Goal: Task Accomplishment & Management: Use online tool/utility

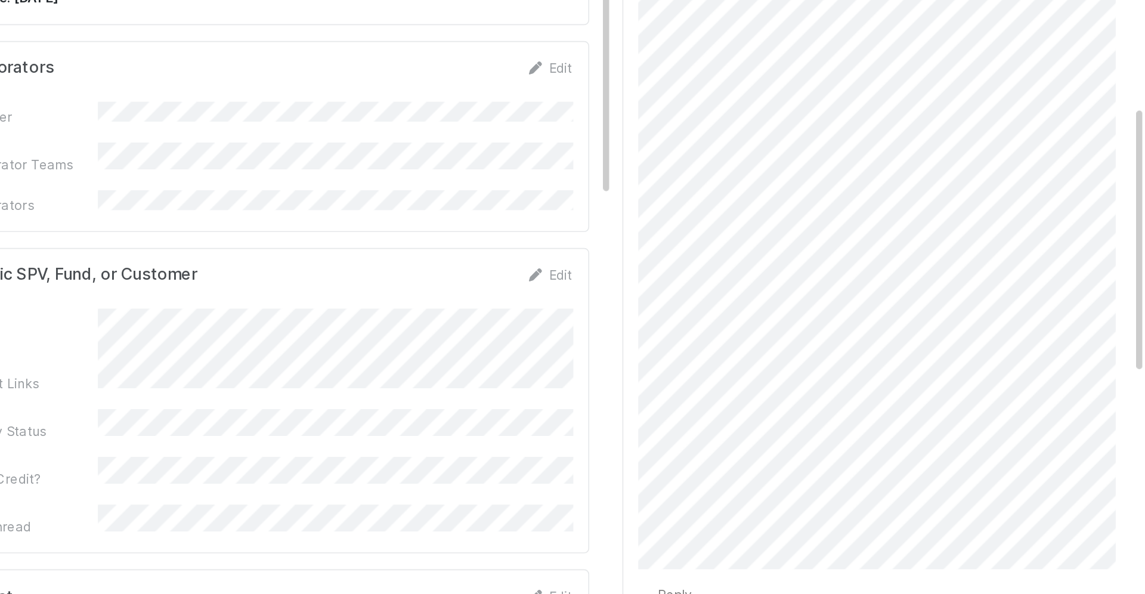
scroll to position [376, 0]
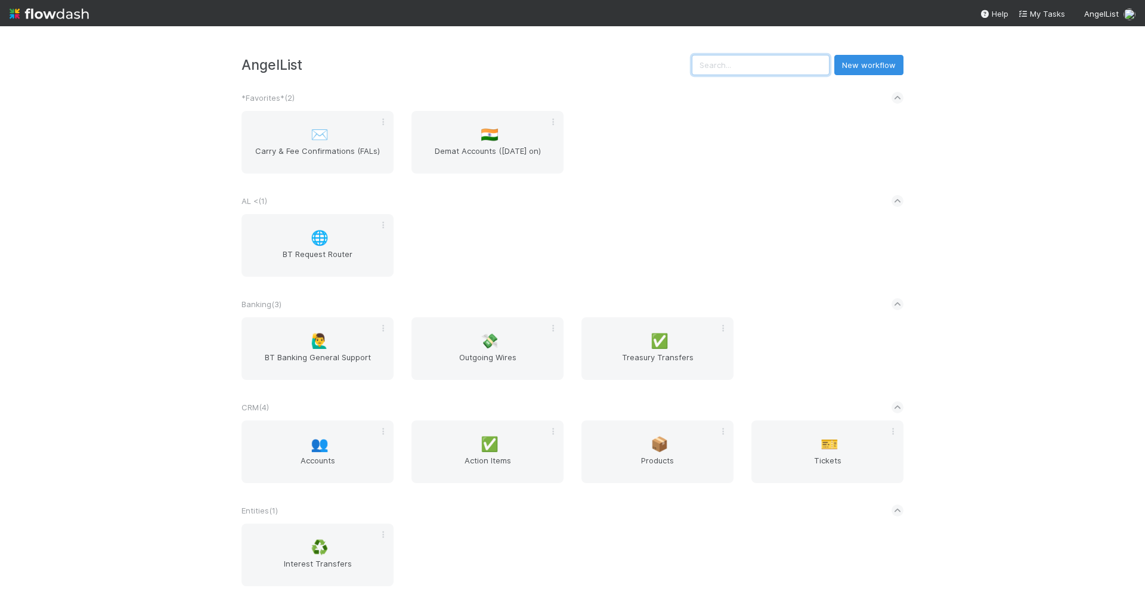
click at [820, 64] on input "text" at bounding box center [761, 65] width 138 height 20
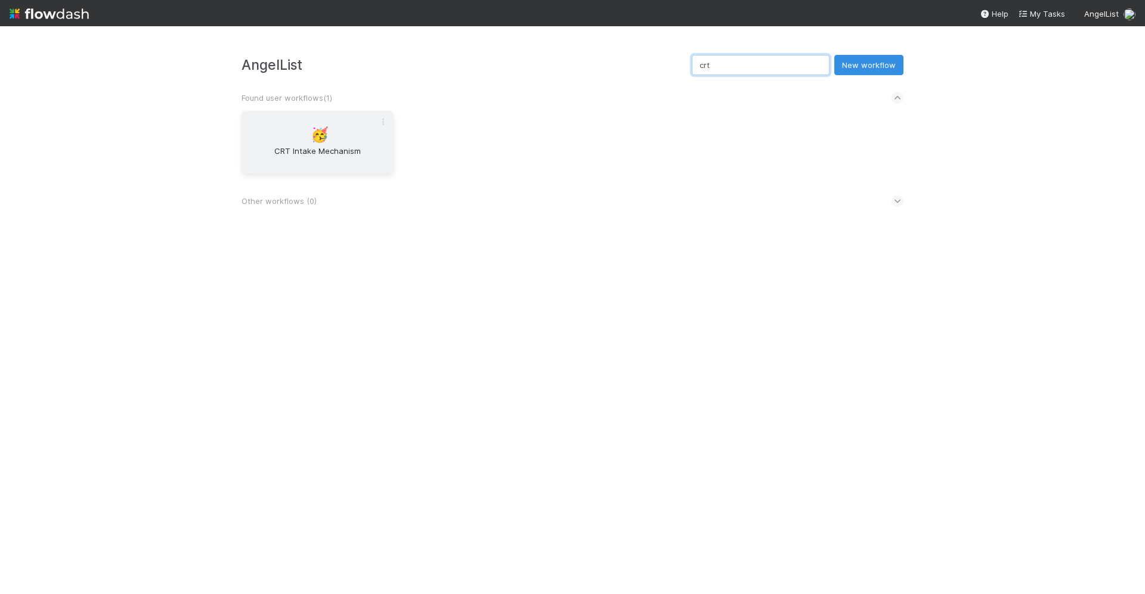
type input "crt"
click at [321, 159] on span "CRT Intake Mechanism" at bounding box center [317, 157] width 143 height 24
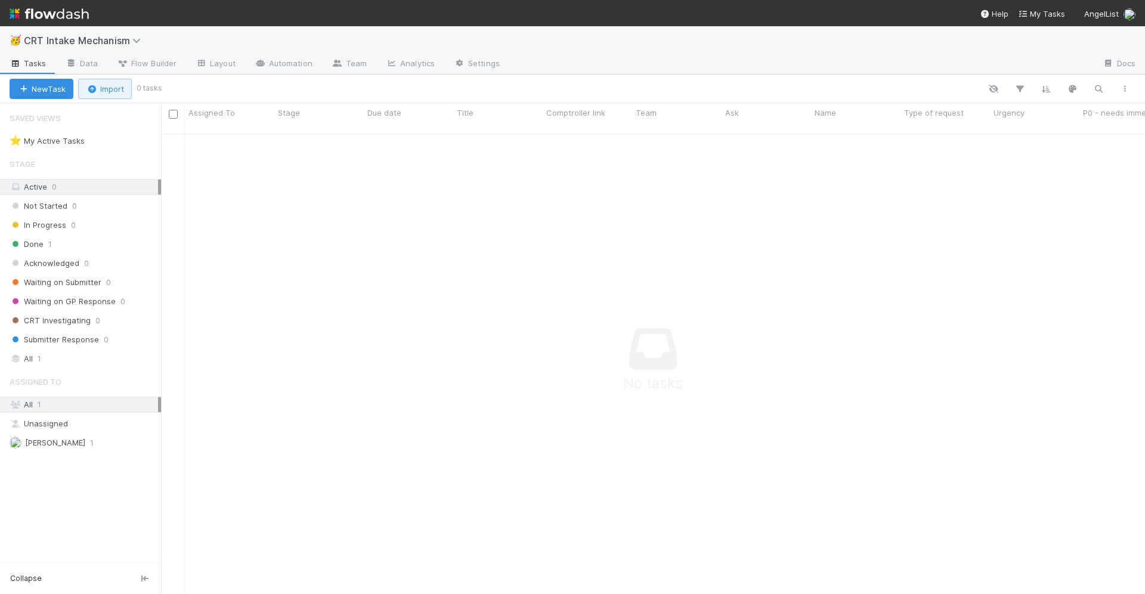
scroll to position [470, 984]
click at [95, 63] on link "Data" at bounding box center [81, 64] width 51 height 19
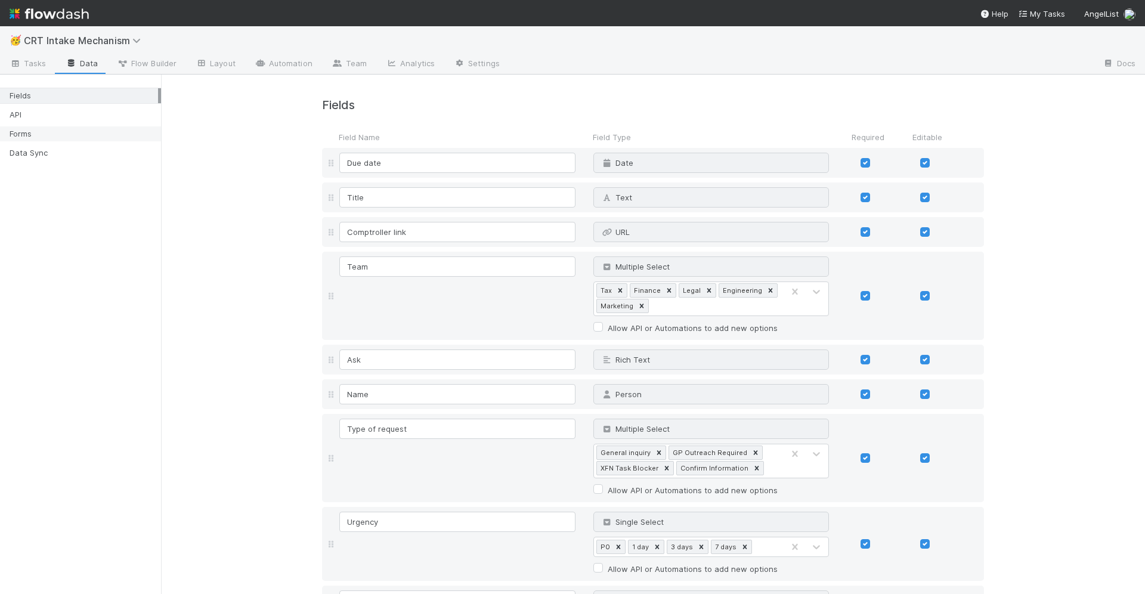
click at [79, 132] on div "Forms" at bounding box center [84, 133] width 149 height 15
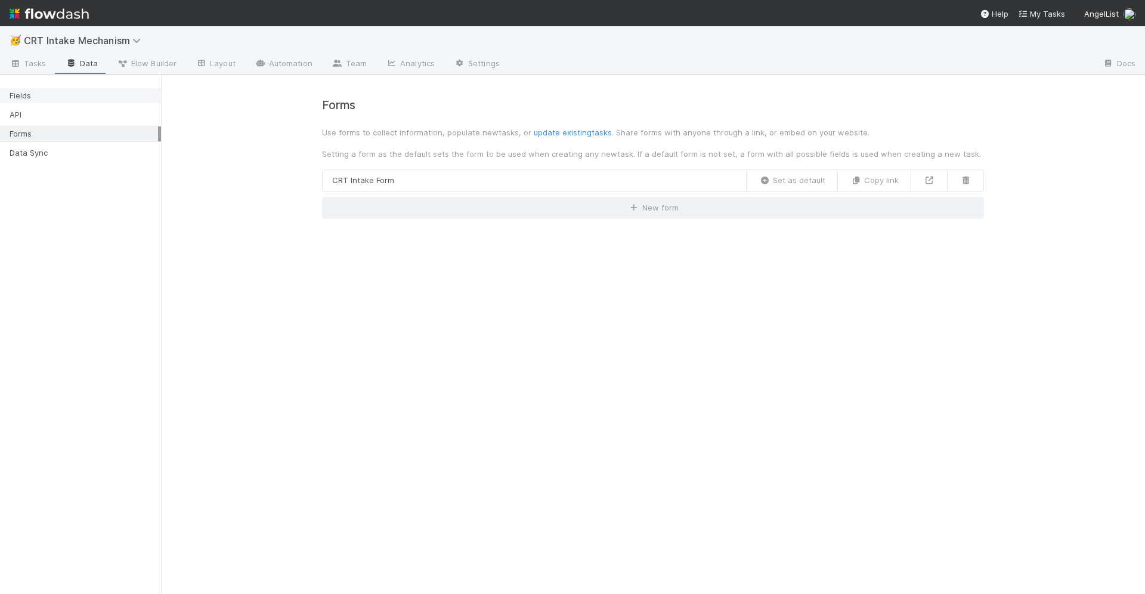
click at [32, 92] on div "Fields" at bounding box center [84, 95] width 149 height 15
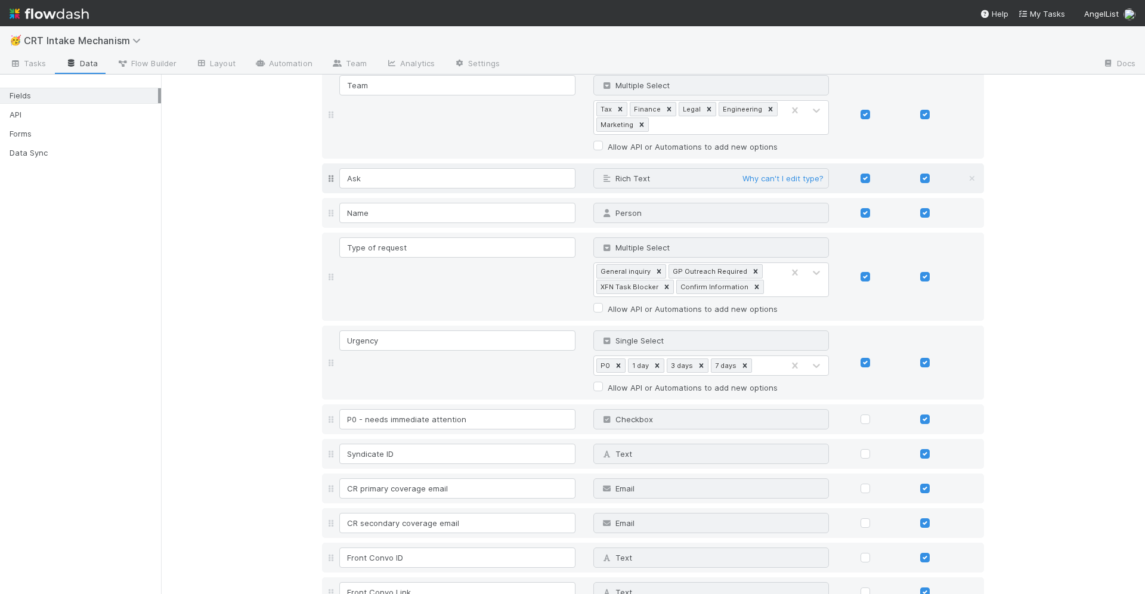
scroll to position [192, 0]
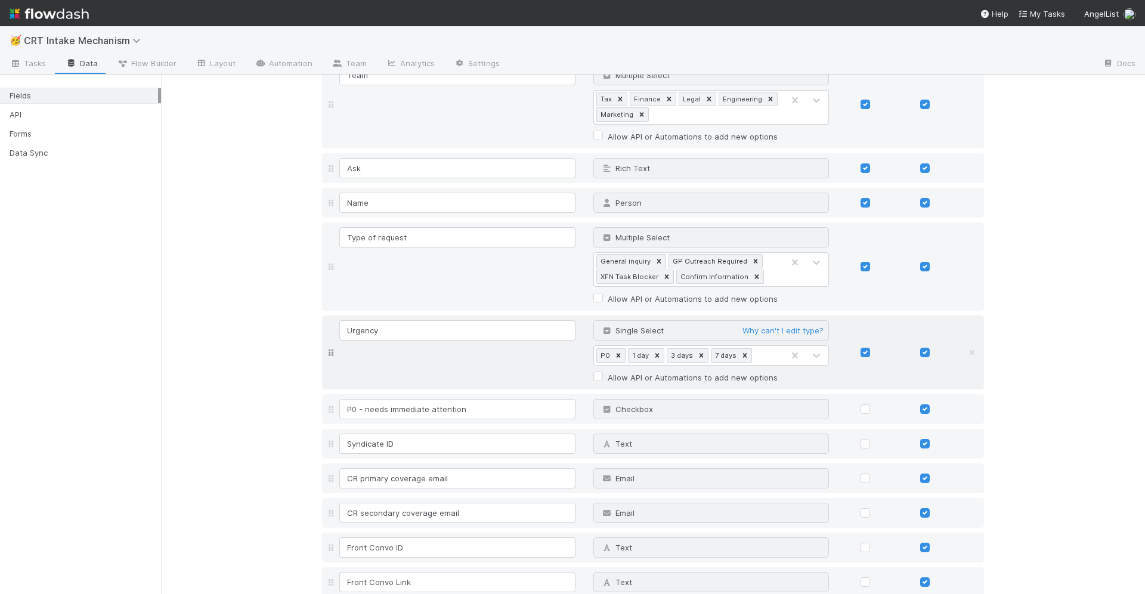
click at [875, 347] on label at bounding box center [875, 347] width 0 height 0
click at [857, 347] on input "checkbox" at bounding box center [852, 352] width 10 height 11
checkbox input "false"
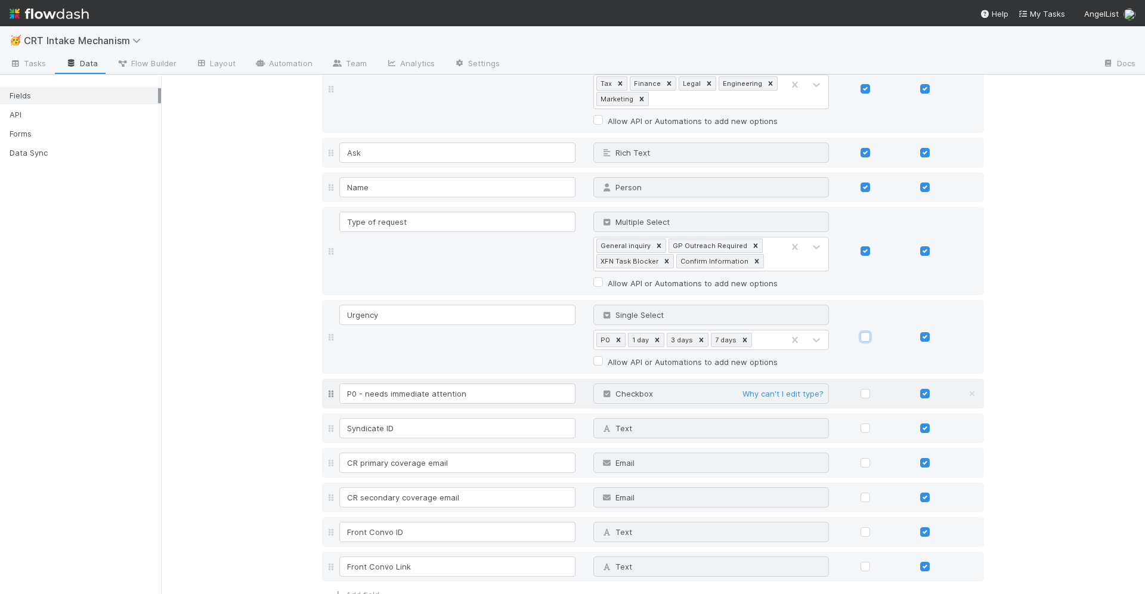
scroll to position [251, 0]
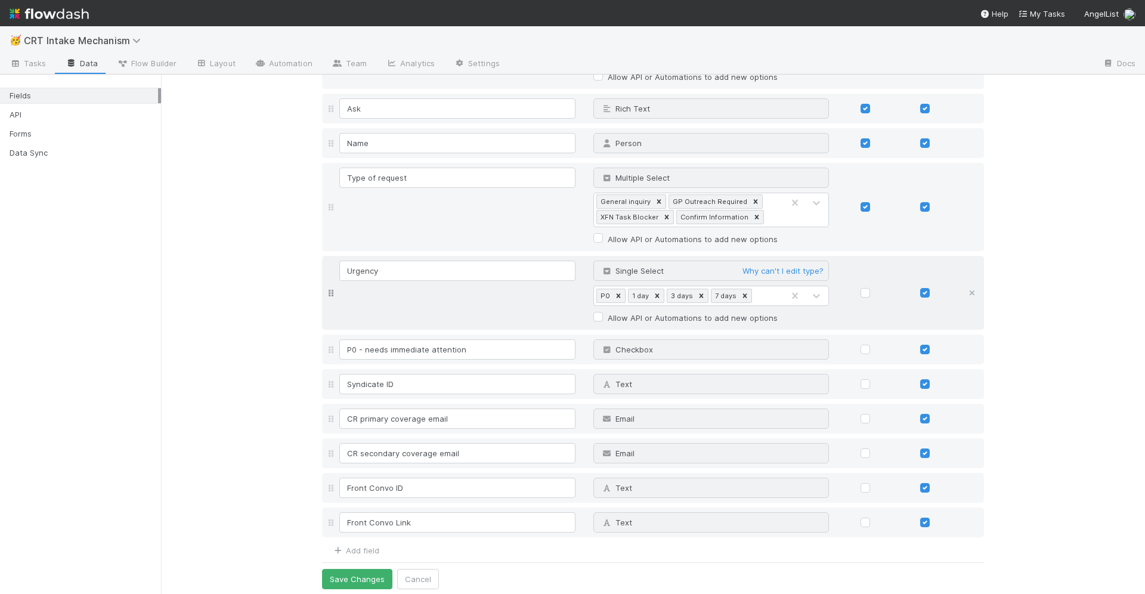
click at [972, 289] on icon at bounding box center [973, 293] width 12 height 8
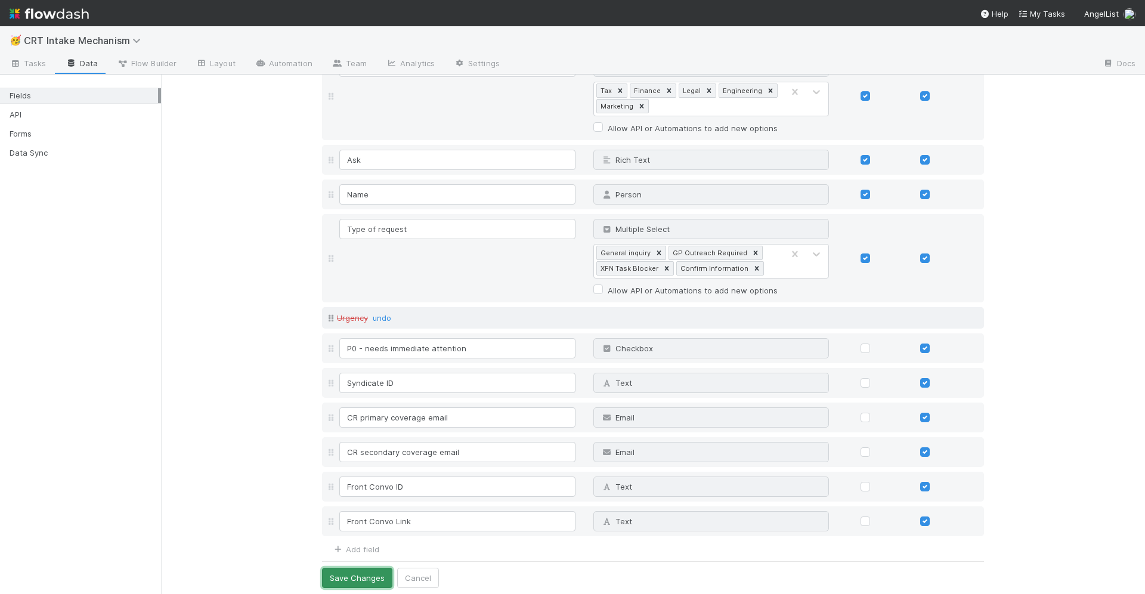
click at [354, 572] on button "Save Changes" at bounding box center [357, 578] width 70 height 20
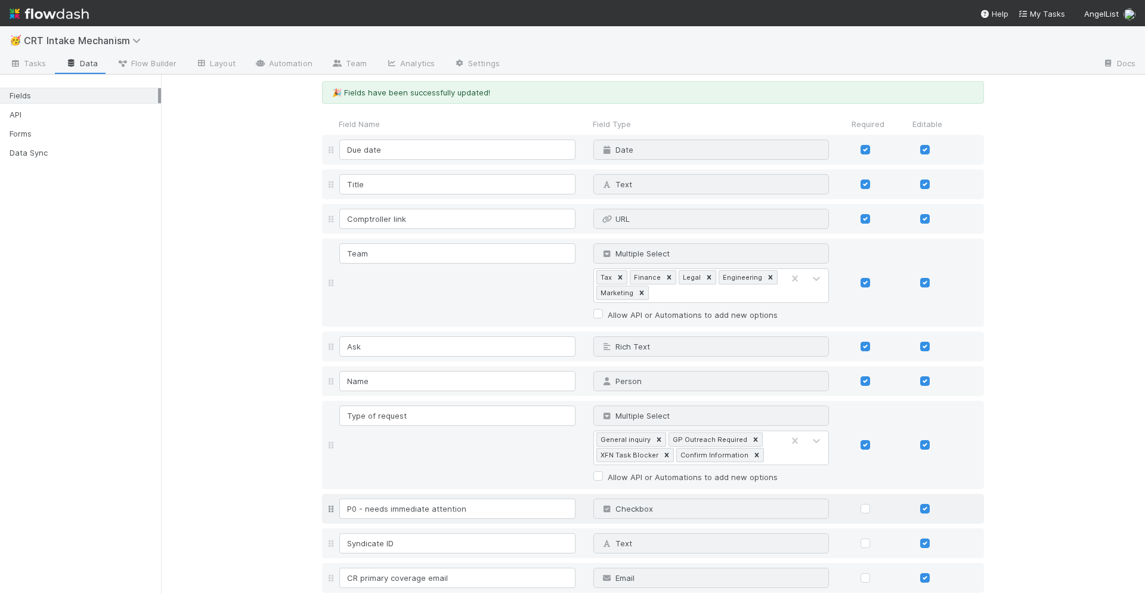
scroll to position [0, 0]
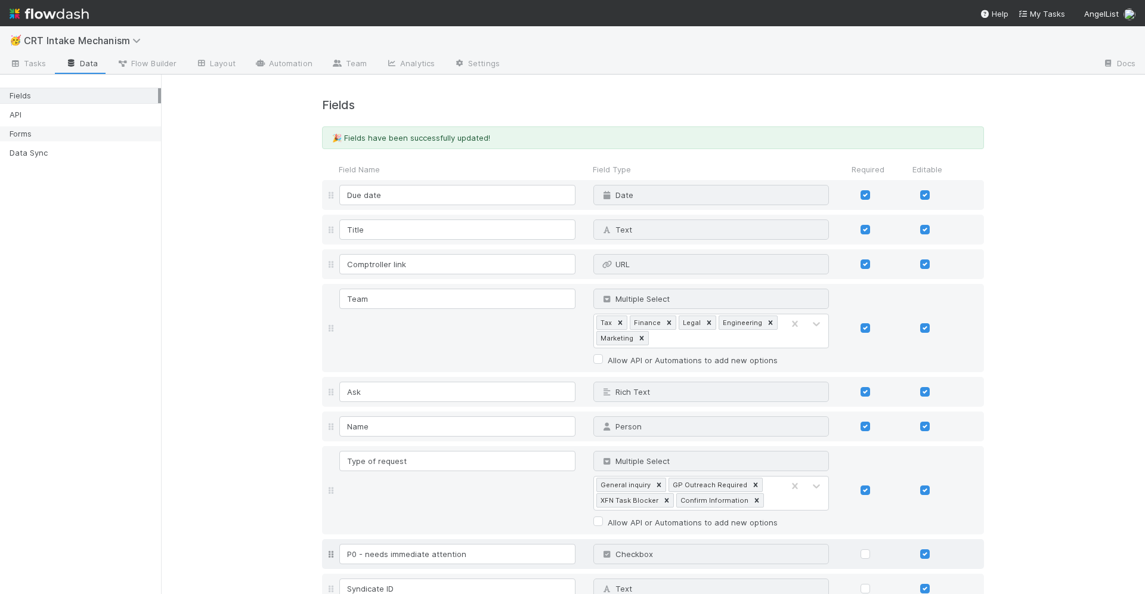
click at [68, 131] on div "Forms" at bounding box center [84, 133] width 149 height 15
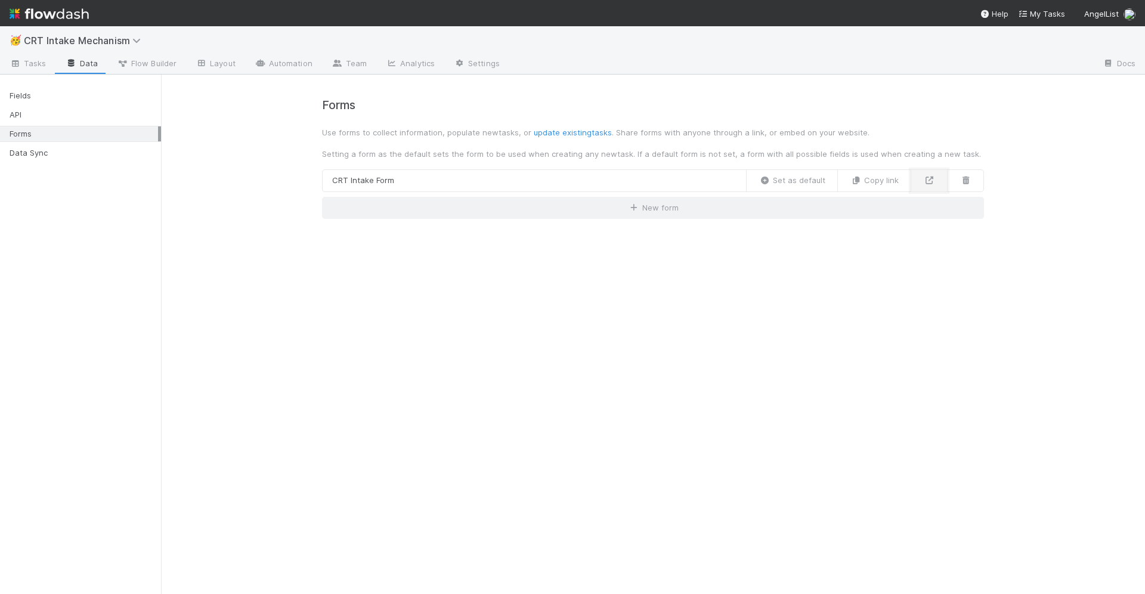
click at [932, 181] on icon at bounding box center [930, 181] width 12 height 8
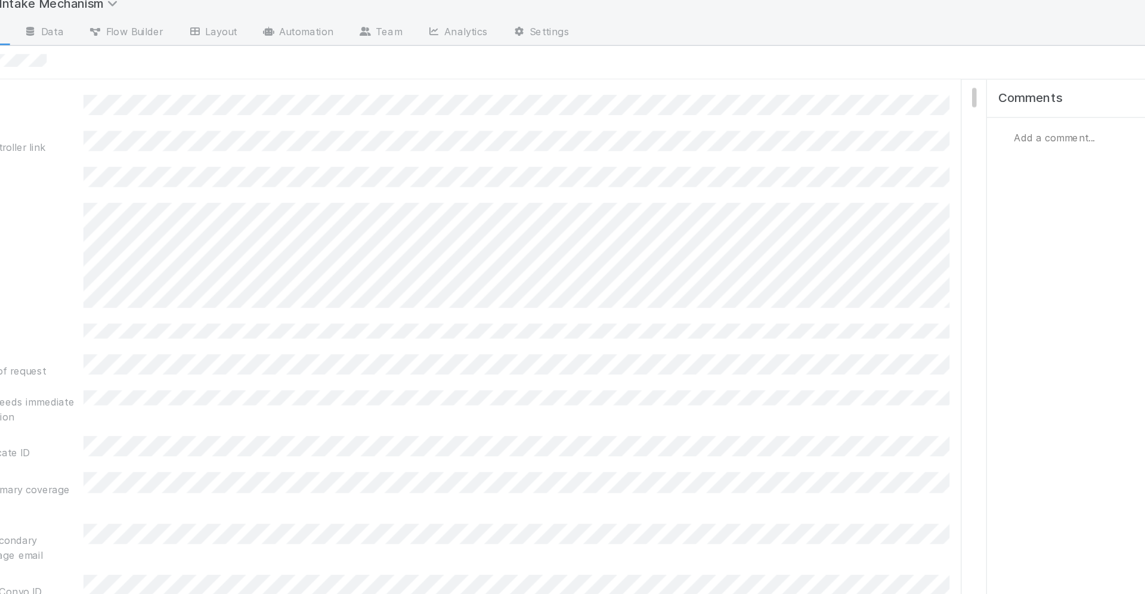
scroll to position [114, 0]
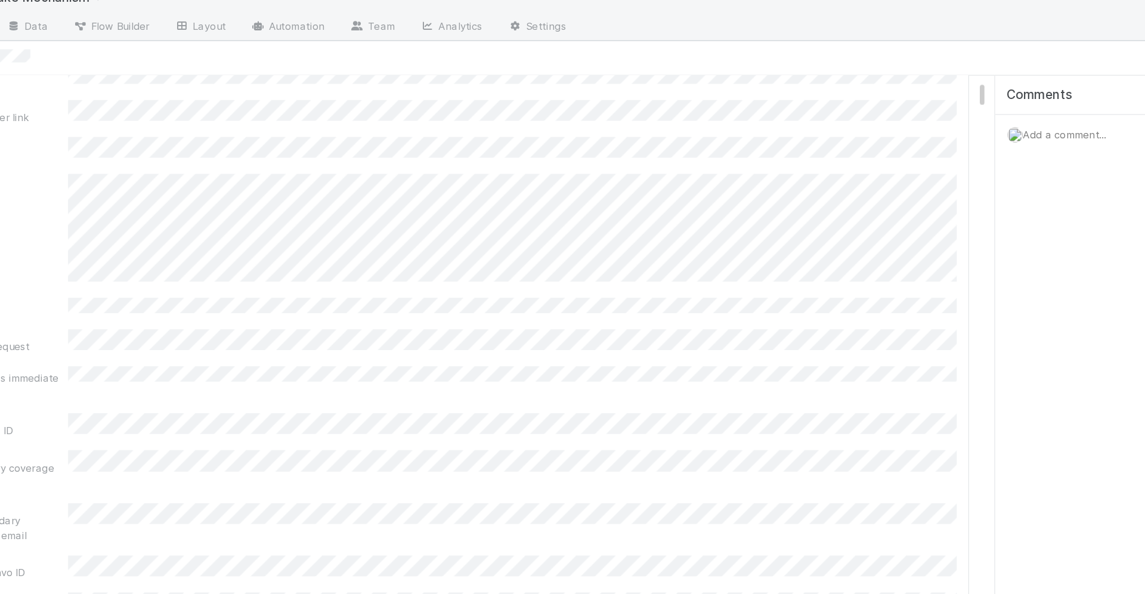
click at [643, 142] on div "Due date Title Comptroller link Team Ask Name Type of request P0 - needs immedi…" at bounding box center [413, 320] width 778 height 515
click at [619, 243] on div "Due date Title Comptroller link Team Ask Name Type of request P0 - needs immedi…" at bounding box center [413, 320] width 778 height 515
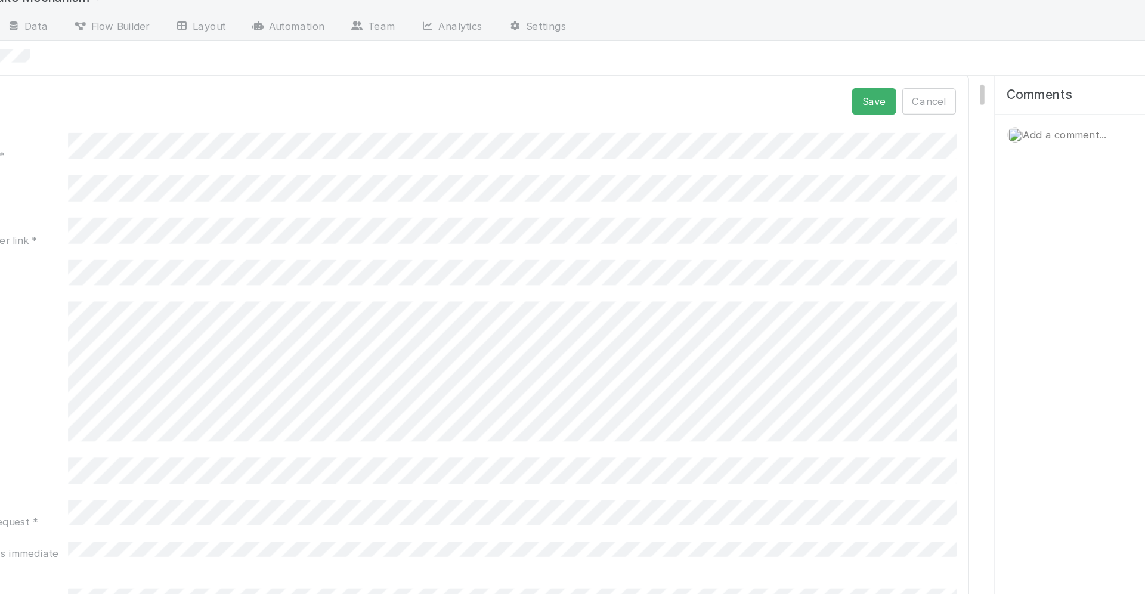
scroll to position [37, 0]
click at [789, 118] on button "Cancel" at bounding box center [781, 124] width 42 height 20
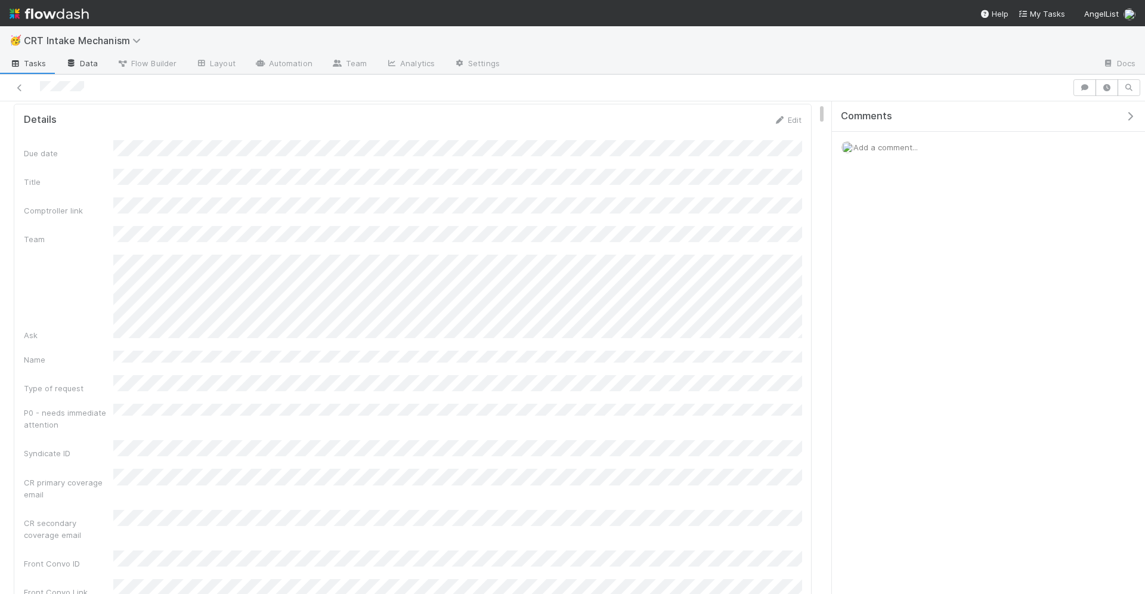
click at [87, 61] on link "Data" at bounding box center [81, 64] width 51 height 19
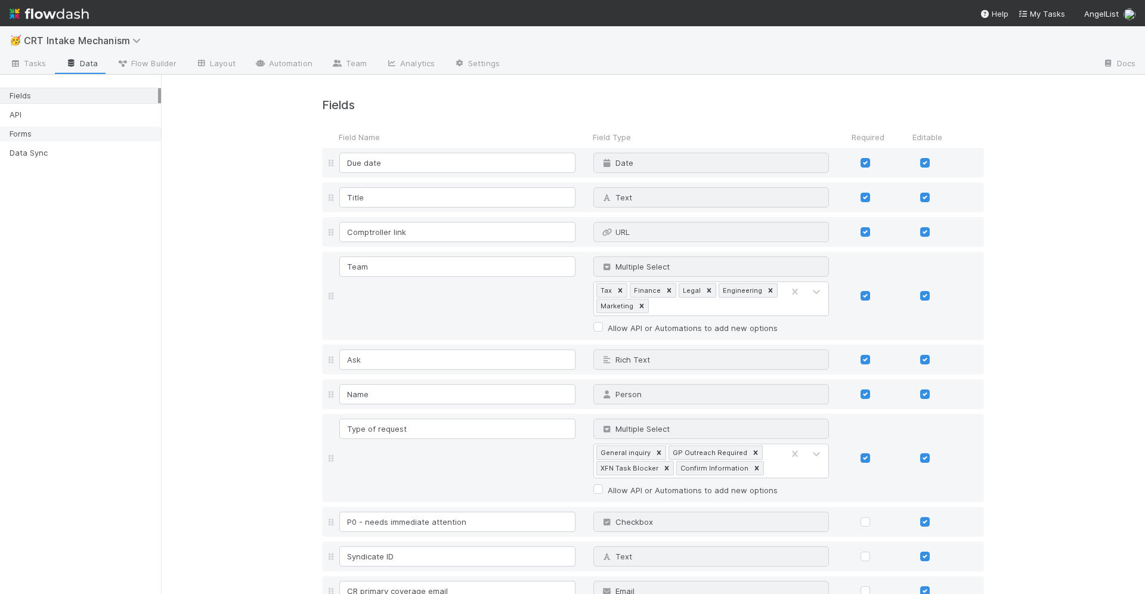
click at [61, 131] on div "Forms" at bounding box center [84, 133] width 149 height 15
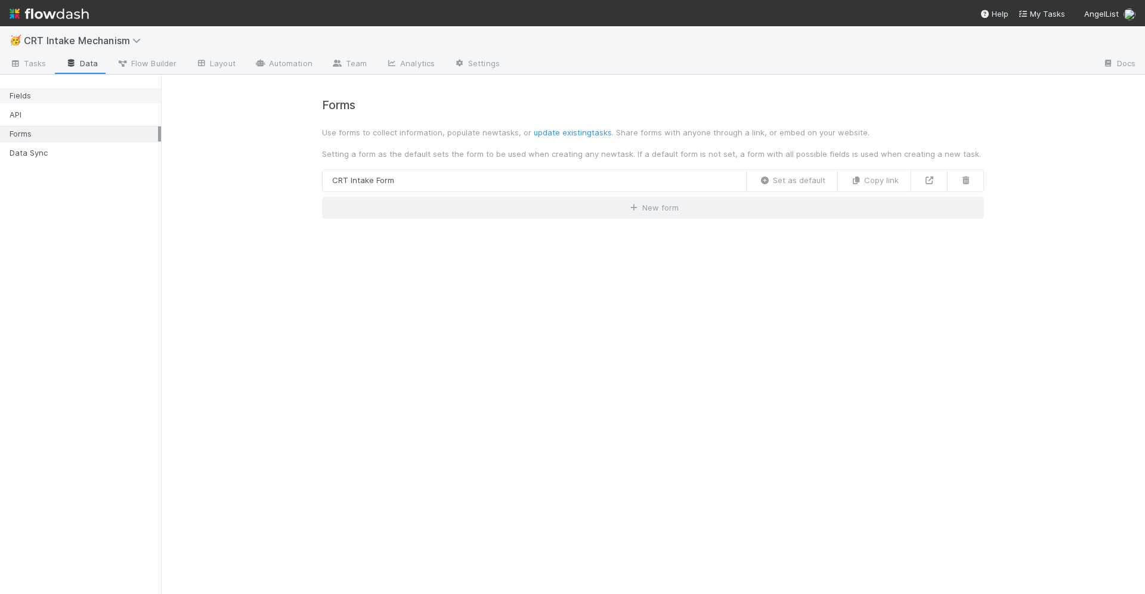
click at [55, 97] on div "Fields" at bounding box center [84, 95] width 149 height 15
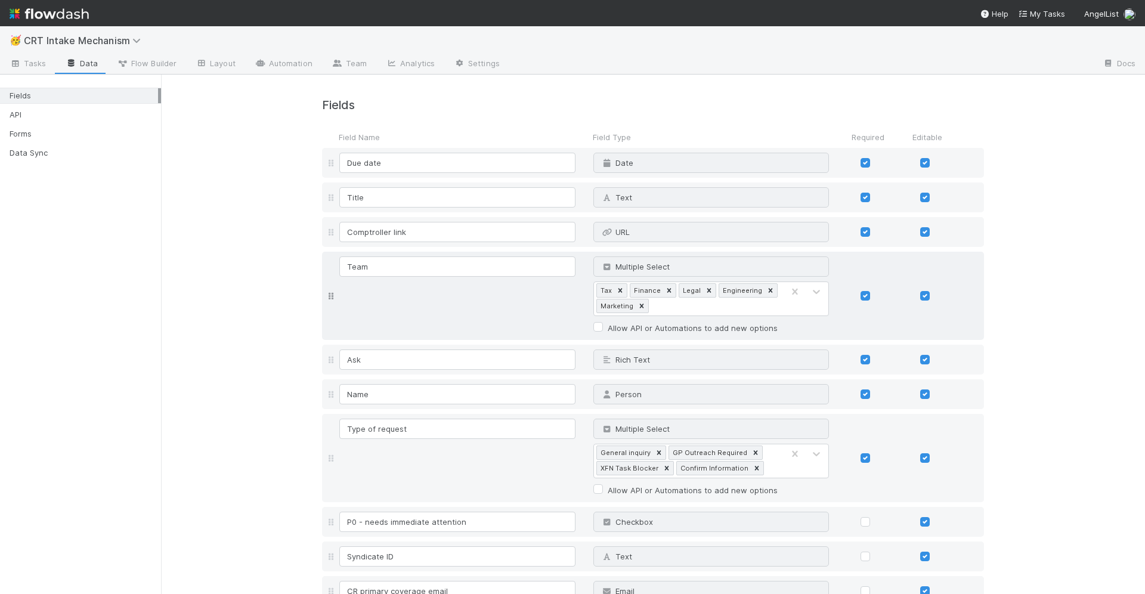
scroll to position [174, 0]
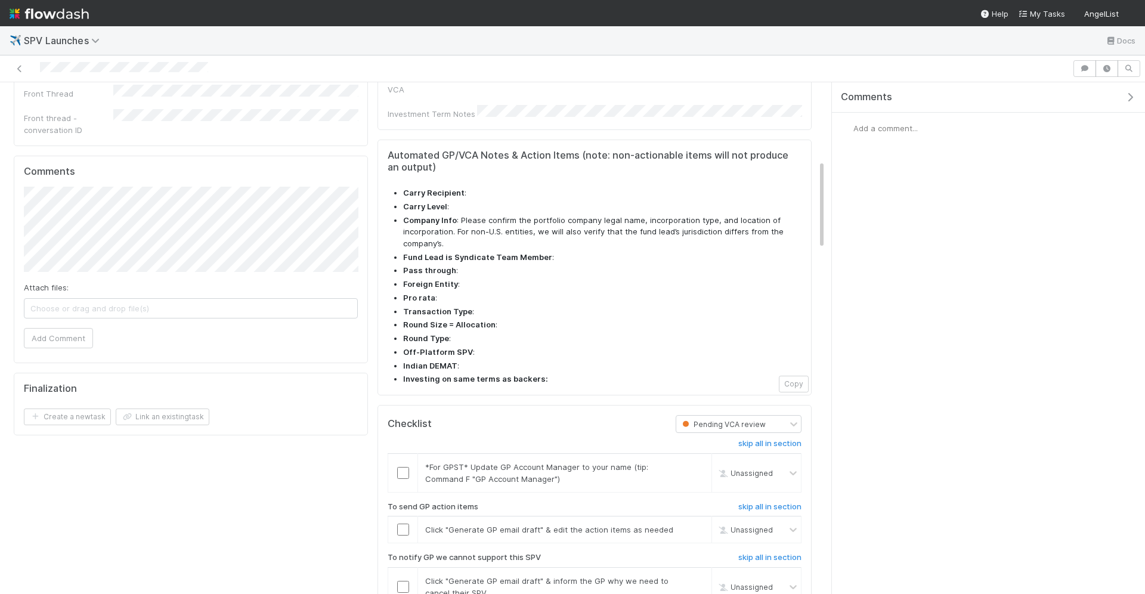
scroll to position [473, 0]
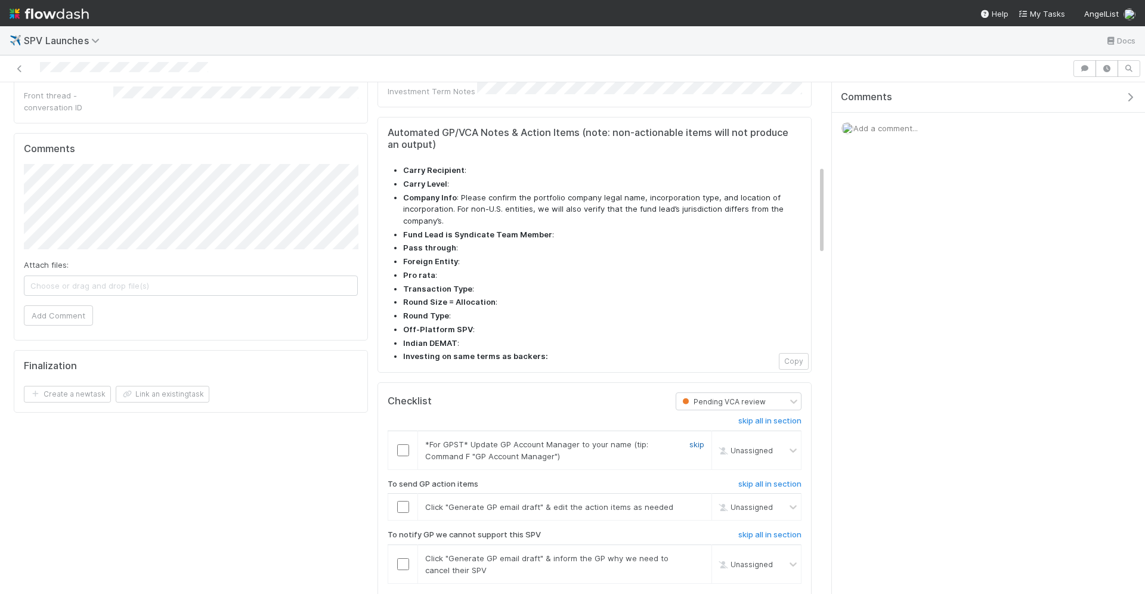
click at [696, 440] on link "skip" at bounding box center [697, 445] width 15 height 10
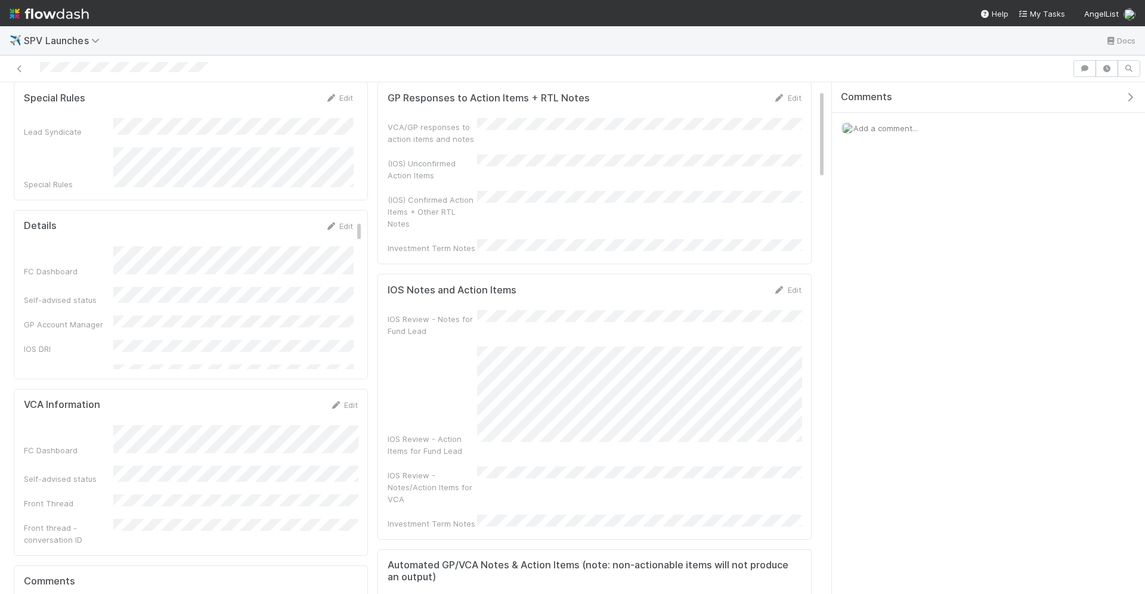
scroll to position [42, 0]
click at [614, 319] on div "IOS Review - Notes for Fund Lead IOS Review - Action Items for Fund Lead IOS Re…" at bounding box center [595, 418] width 414 height 220
click at [741, 308] on div "IOS Review - Notes for Fund Lead IOS Review - Action Items for Fund Lead IOS Re…" at bounding box center [595, 418] width 414 height 220
click at [712, 427] on div "IOS Review - Notes for Fund Lead IOS Review - Action Items for Fund Lead IOS Re…" at bounding box center [595, 418] width 414 height 220
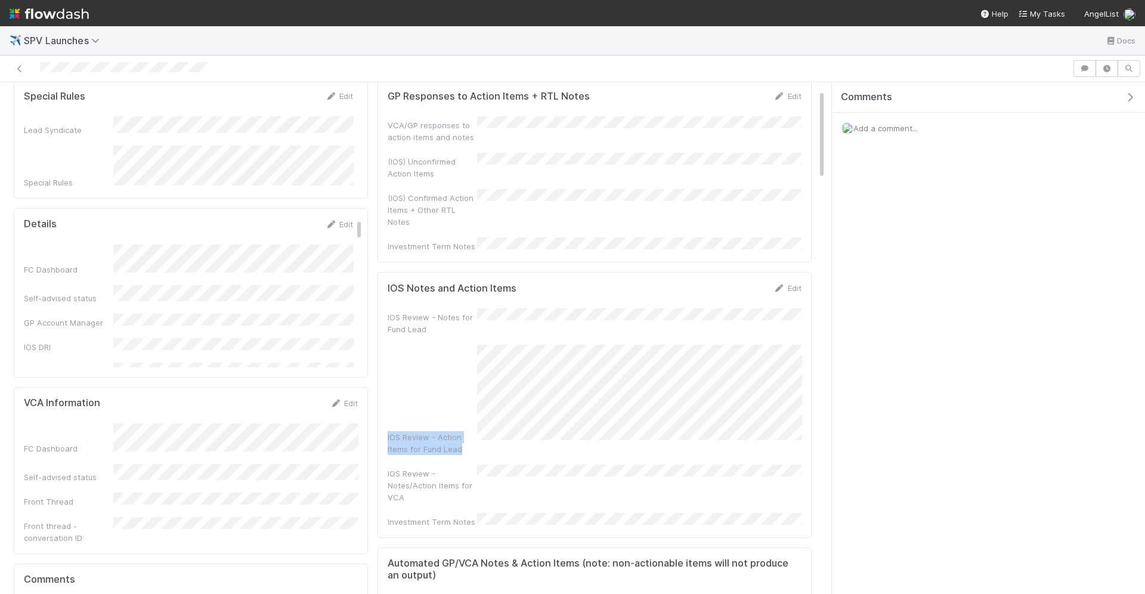
click at [779, 308] on div "IOS Review - Notes for Fund Lead IOS Review - Action Items for Fund Lead IOS Re…" at bounding box center [595, 418] width 414 height 220
click at [765, 319] on div "IOS Review - Notes for Fund Lead IOS Review - Action Items for Fund Lead IOS Re…" at bounding box center [595, 418] width 414 height 220
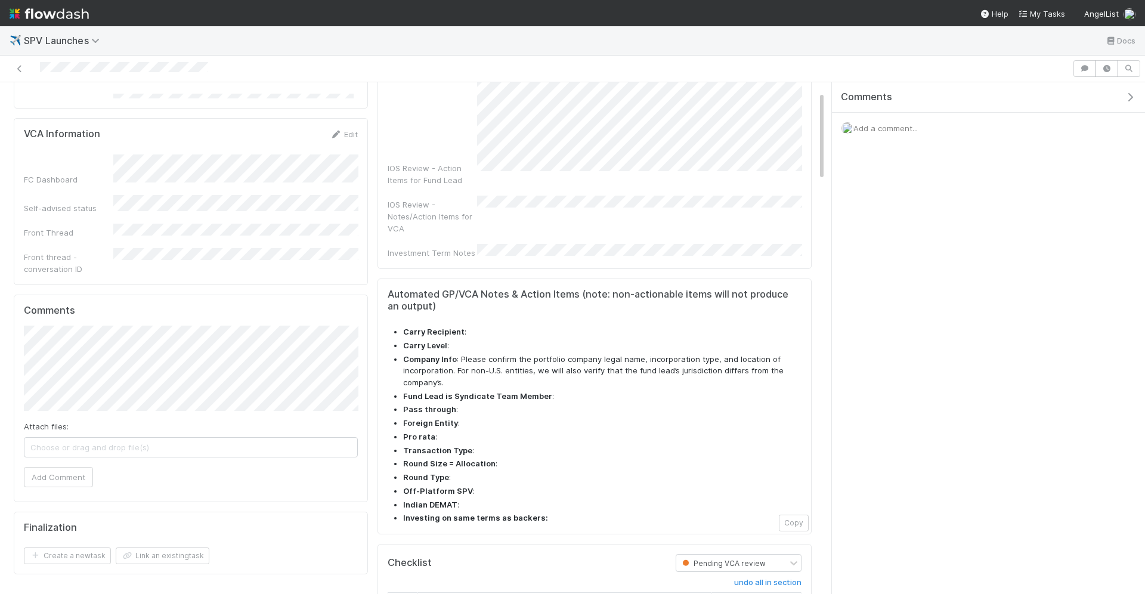
scroll to position [0, 0]
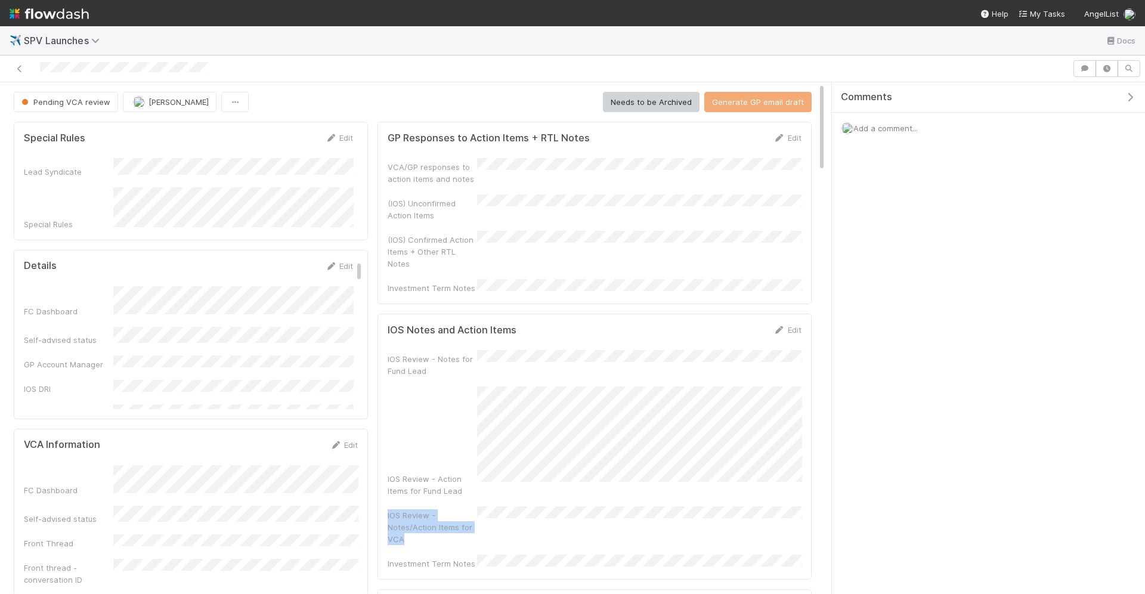
drag, startPoint x: 721, startPoint y: 471, endPoint x: 734, endPoint y: 361, distance: 110.6
click at [734, 361] on div "IOS Review - Notes for Fund Lead IOS Review - Action Items for Fund Lead IOS Re…" at bounding box center [595, 460] width 414 height 220
click at [728, 453] on div "IOS Review - Notes for Fund Lead IOS Review - Action Items for Fund Lead IOS Re…" at bounding box center [595, 460] width 414 height 220
click at [911, 128] on span "Add a comment..." at bounding box center [886, 128] width 64 height 10
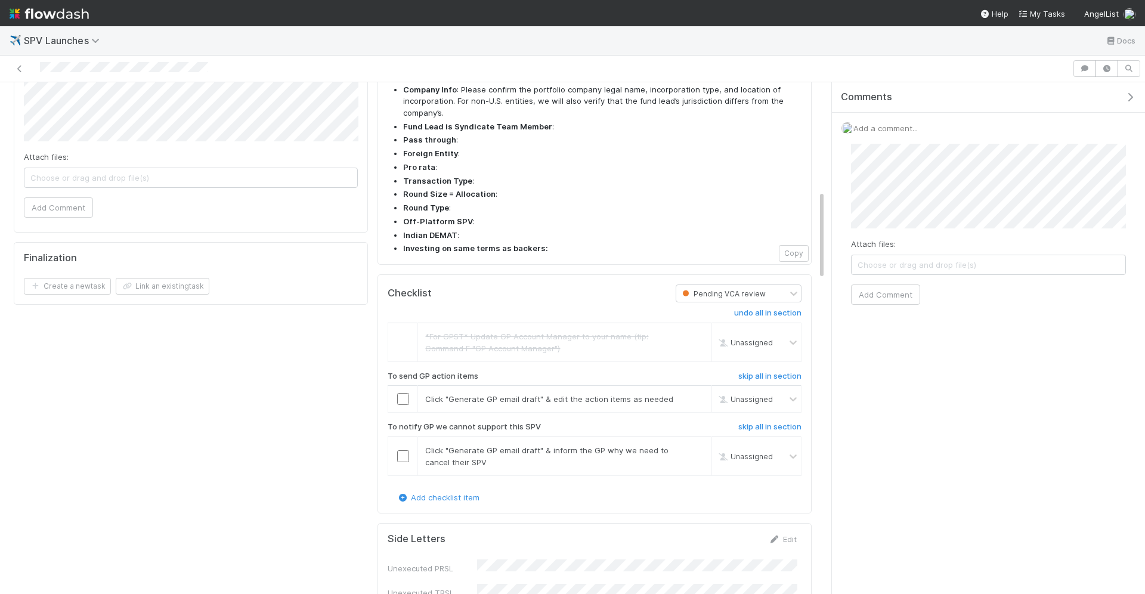
scroll to position [620, 0]
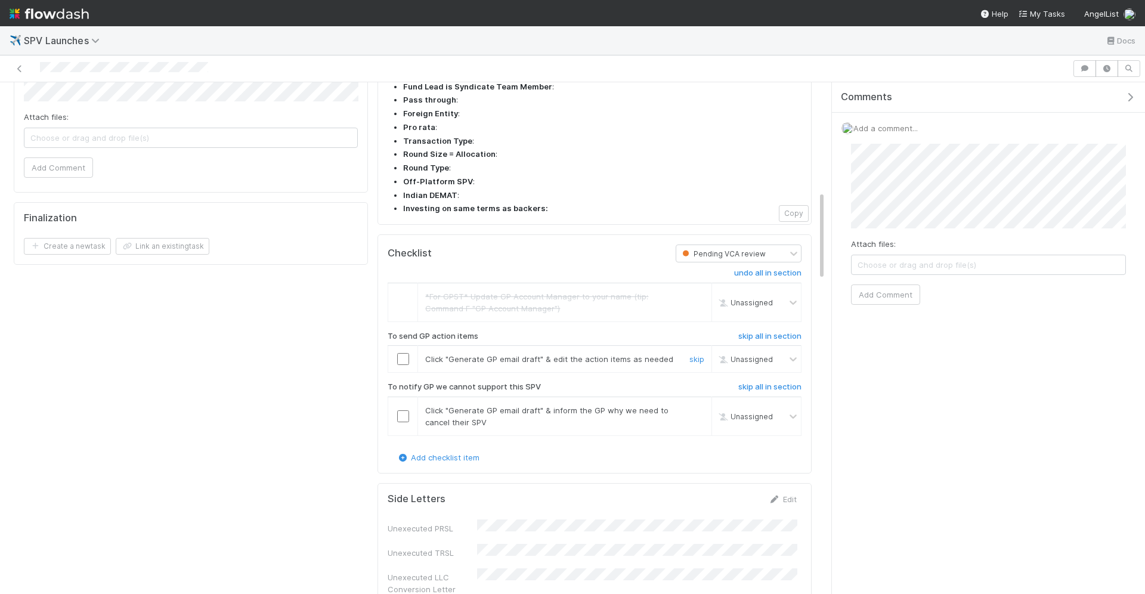
click at [404, 353] on input "checkbox" at bounding box center [403, 359] width 12 height 12
click at [695, 406] on link "skip" at bounding box center [697, 411] width 15 height 10
click at [403, 353] on input "checkbox" at bounding box center [403, 359] width 12 height 12
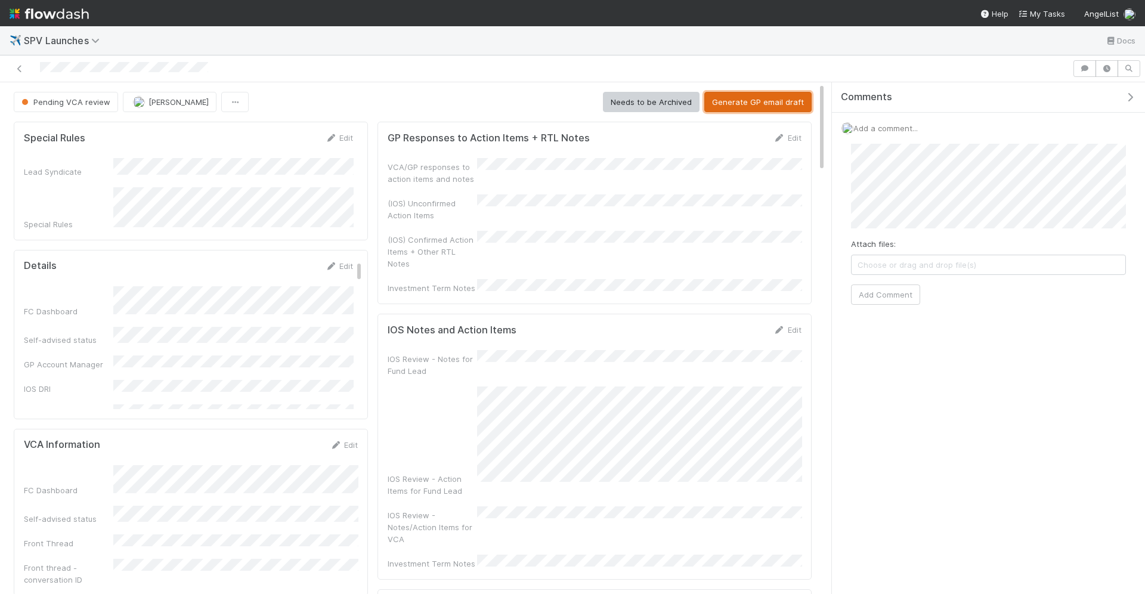
click at [750, 106] on button "Generate GP email draft" at bounding box center [758, 102] width 107 height 20
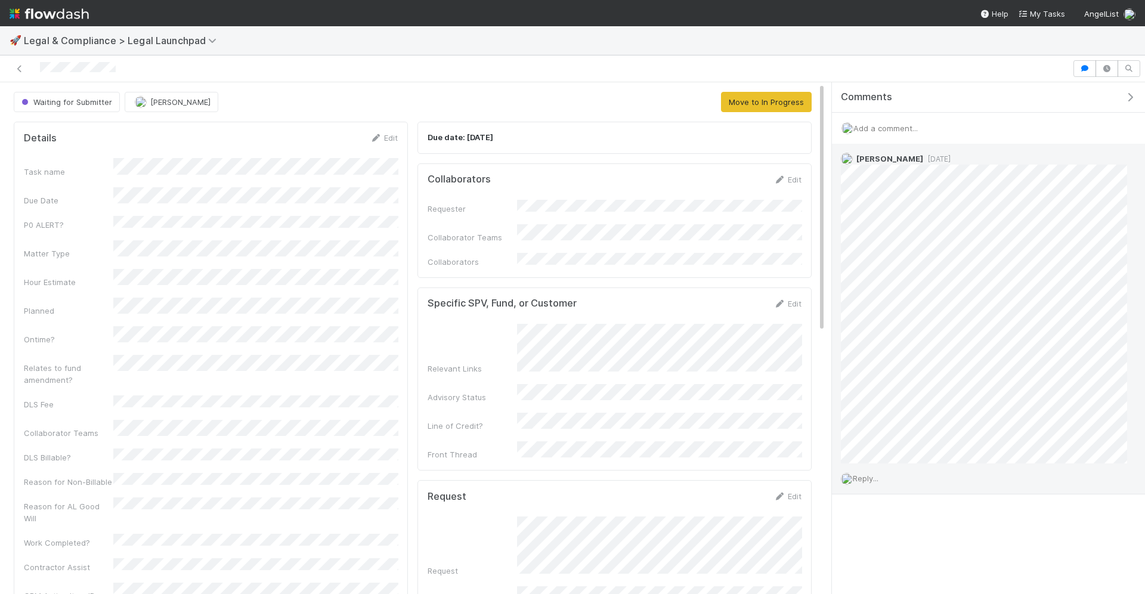
click at [938, 148] on div "[PERSON_NAME] [DATE]" at bounding box center [984, 304] width 304 height 320
click at [938, 156] on span "[DATE]" at bounding box center [937, 159] width 27 height 9
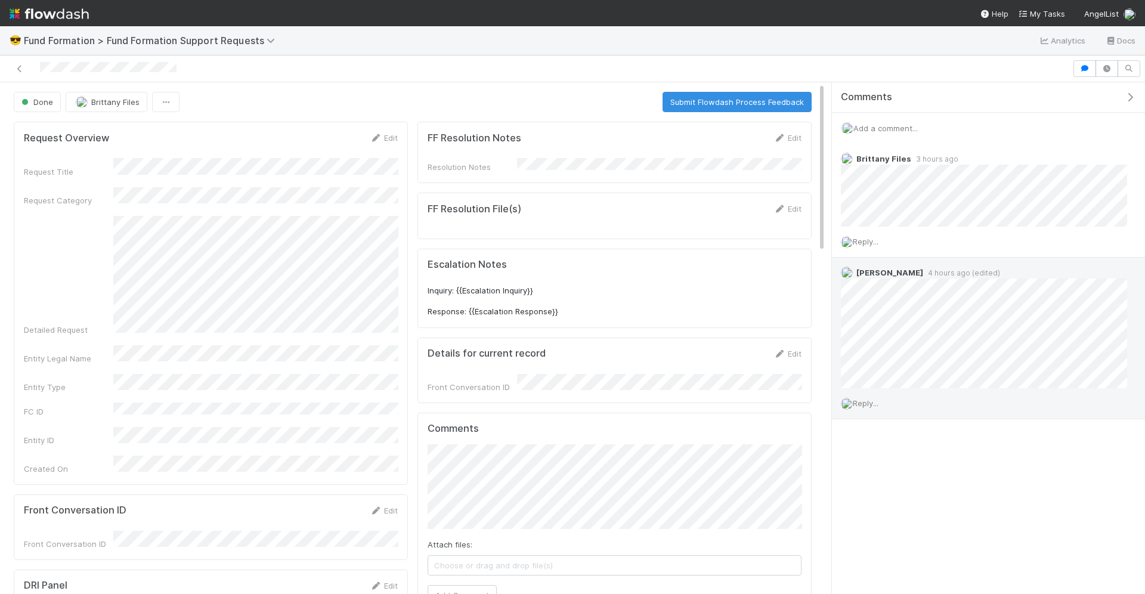
click at [875, 403] on span "Reply..." at bounding box center [866, 404] width 26 height 10
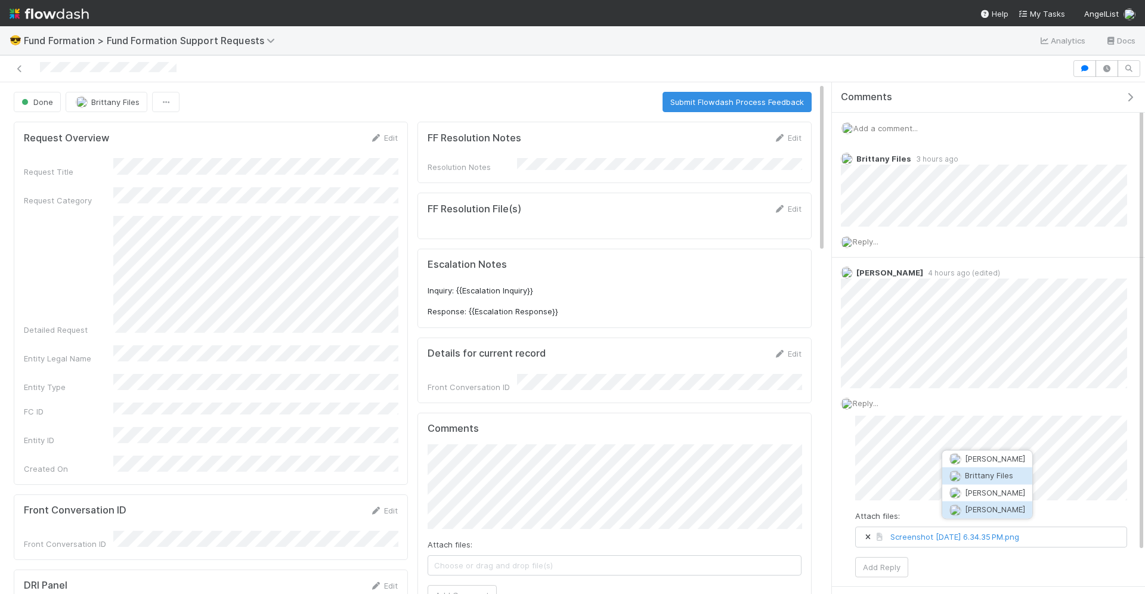
click at [995, 473] on span "Brittany Files" at bounding box center [989, 476] width 48 height 10
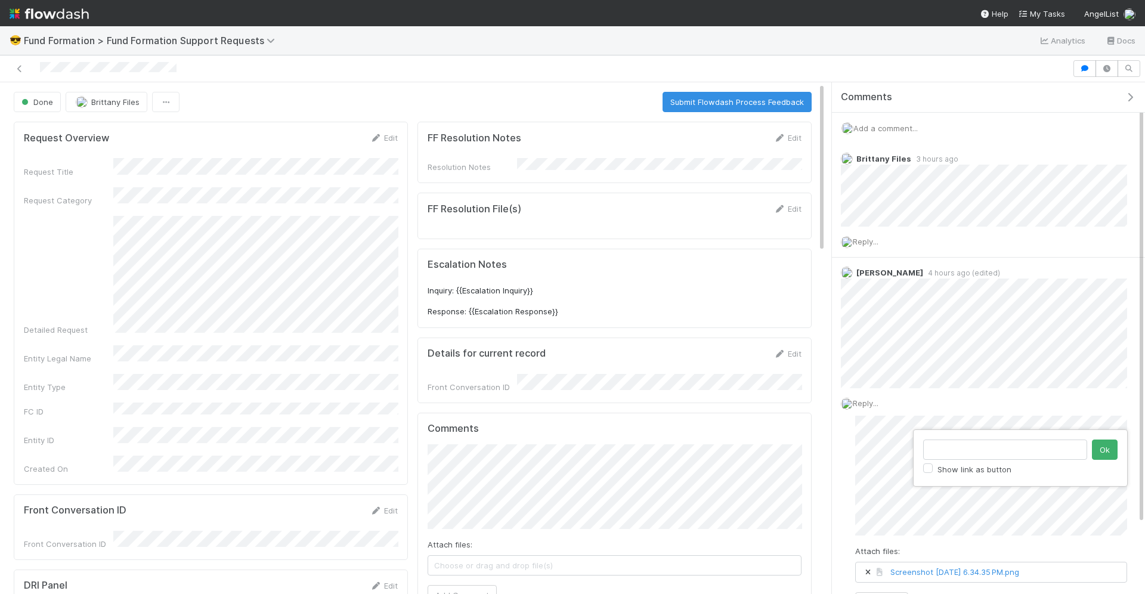
type input "https://flowdash.internal.angellist.com/workflows/OpI65M/tasks/vmsBpjxE"
click button "Ok" at bounding box center [1105, 450] width 26 height 20
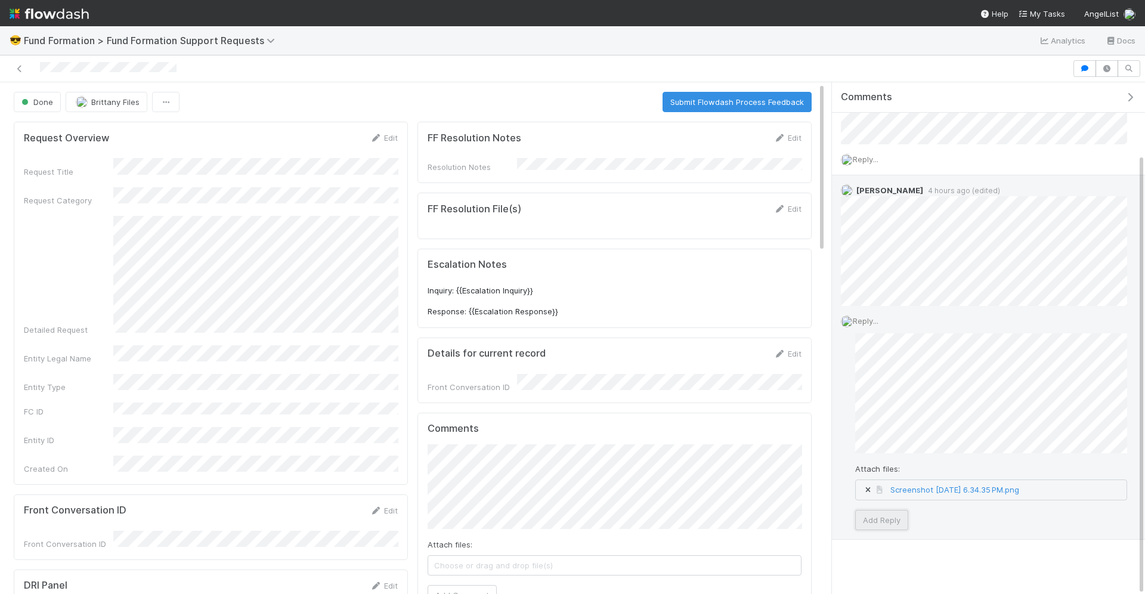
click at [890, 524] on button "Add Reply" at bounding box center [882, 520] width 53 height 20
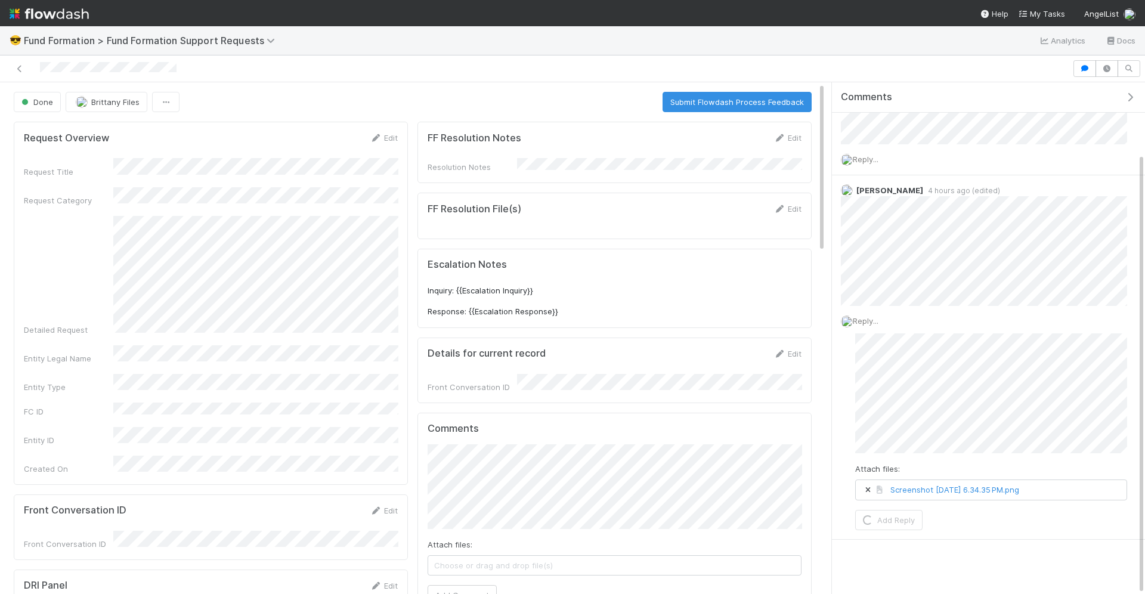
scroll to position [0, 0]
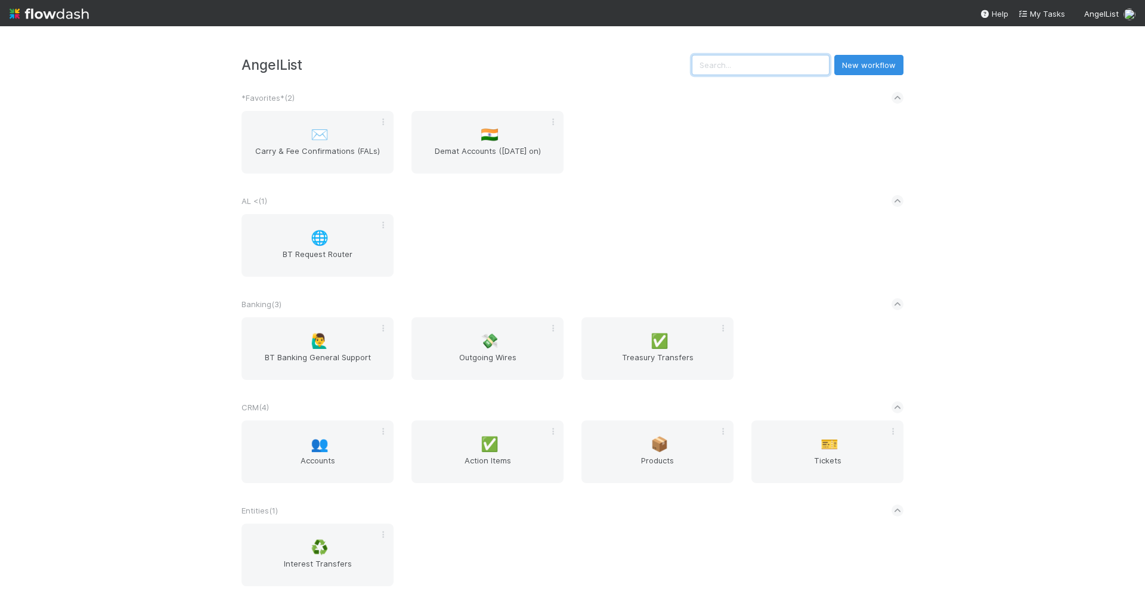
click at [771, 69] on input "text" at bounding box center [761, 65] width 138 height 20
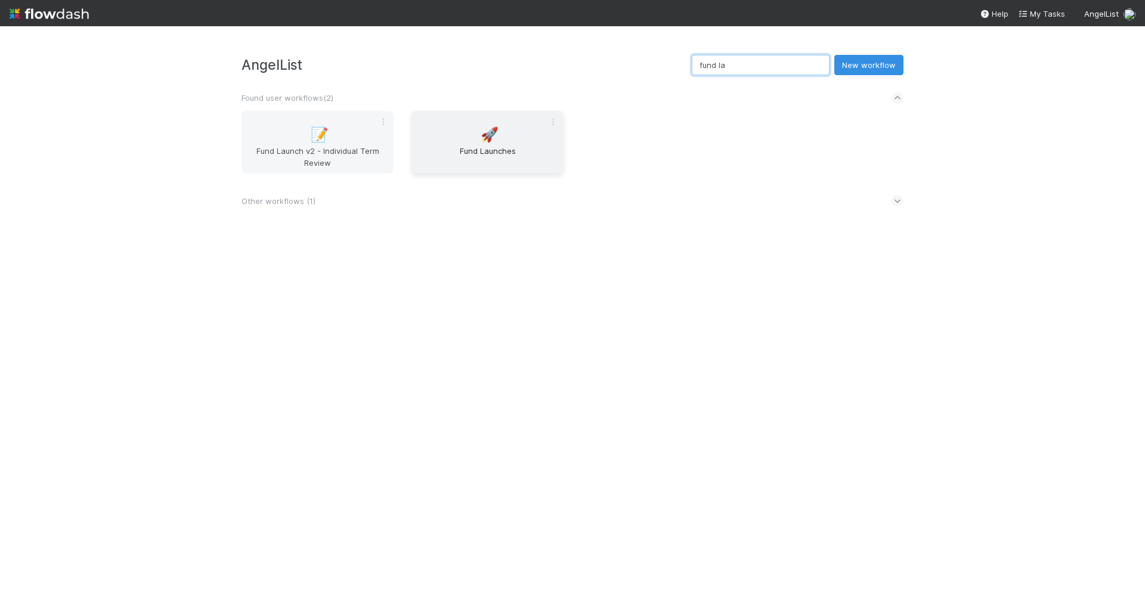
type input "fund la"
click at [506, 159] on span "Fund Launches" at bounding box center [487, 157] width 143 height 24
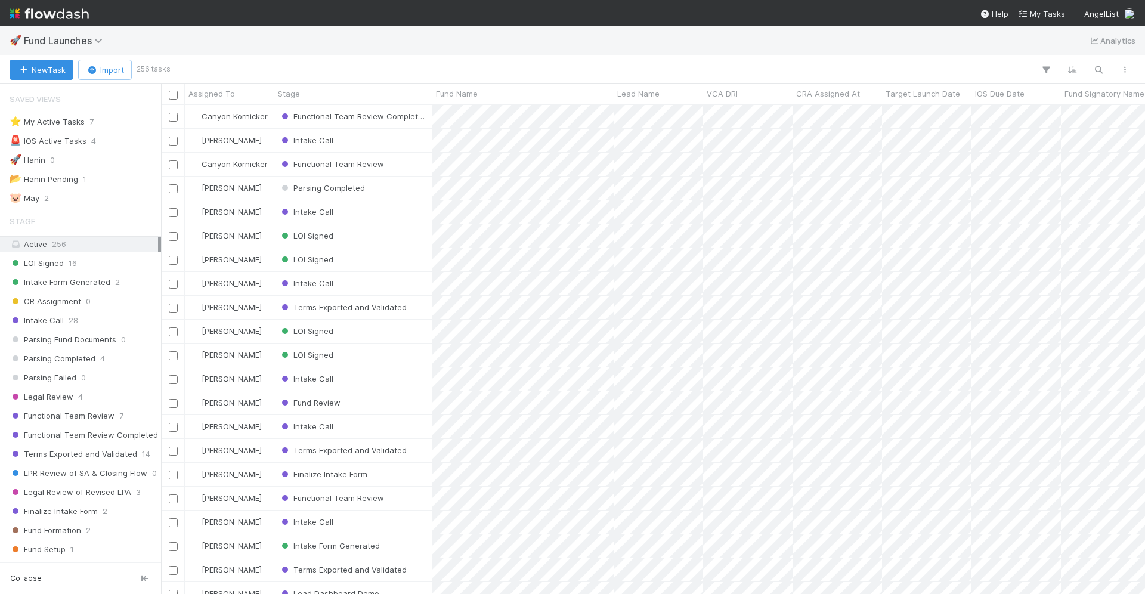
scroll to position [490, 984]
click at [1100, 73] on icon "button" at bounding box center [1099, 69] width 12 height 11
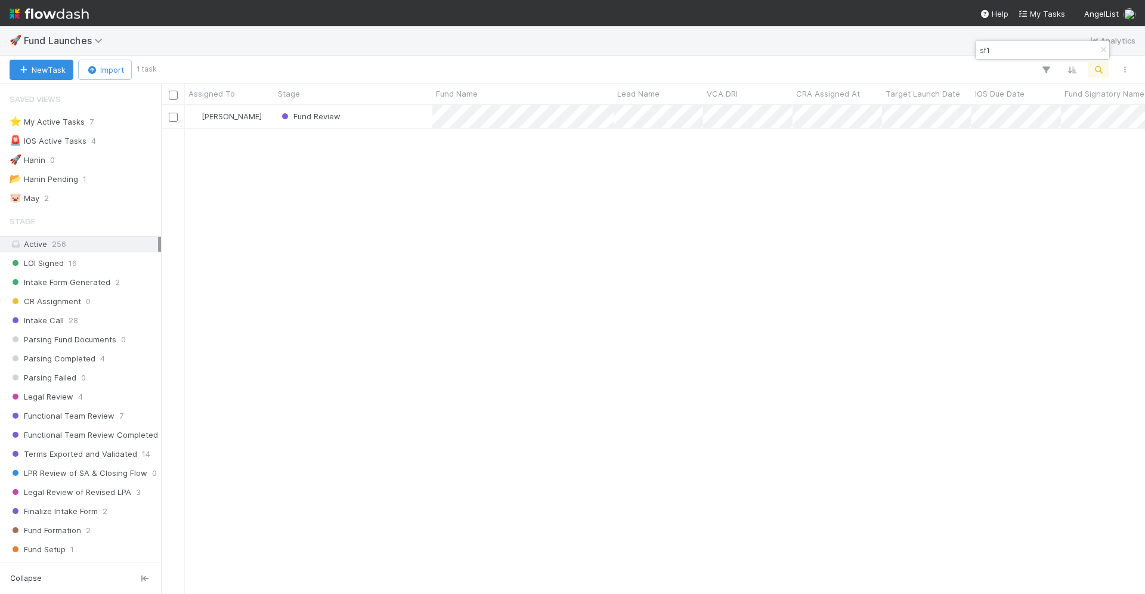
type input "sf1"
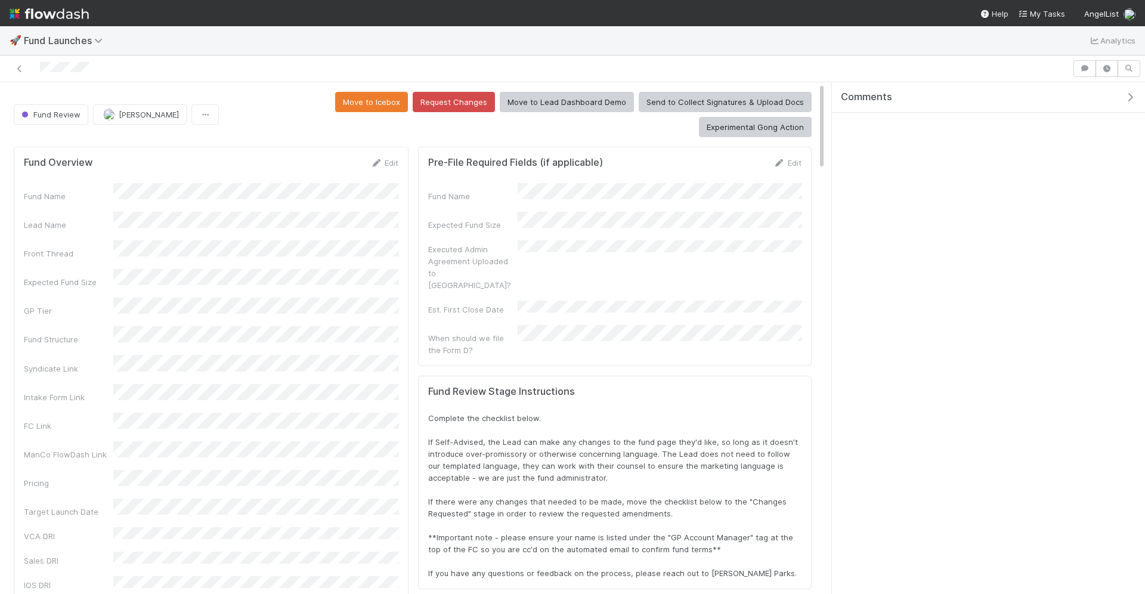
scroll to position [243, 779]
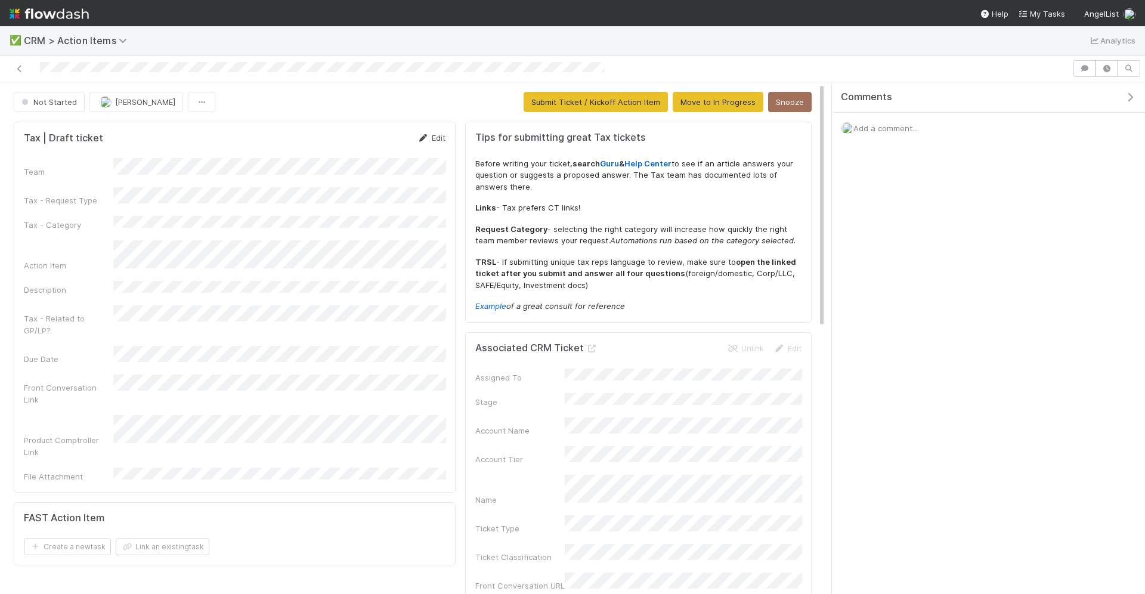
click at [432, 135] on link "Edit" at bounding box center [432, 138] width 28 height 10
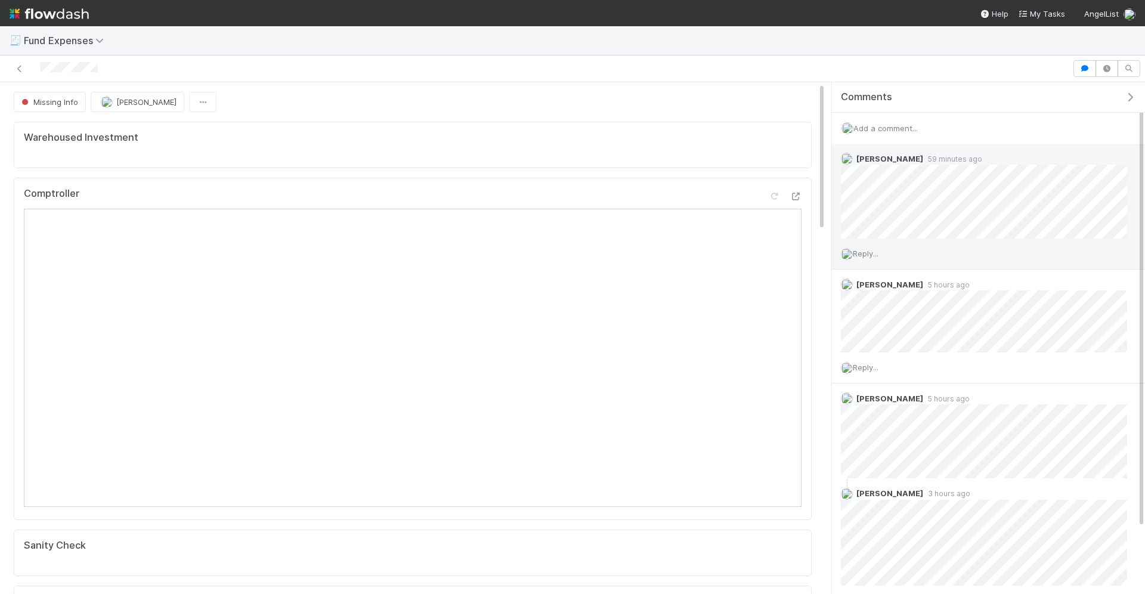
click at [867, 251] on span "Reply..." at bounding box center [866, 254] width 26 height 10
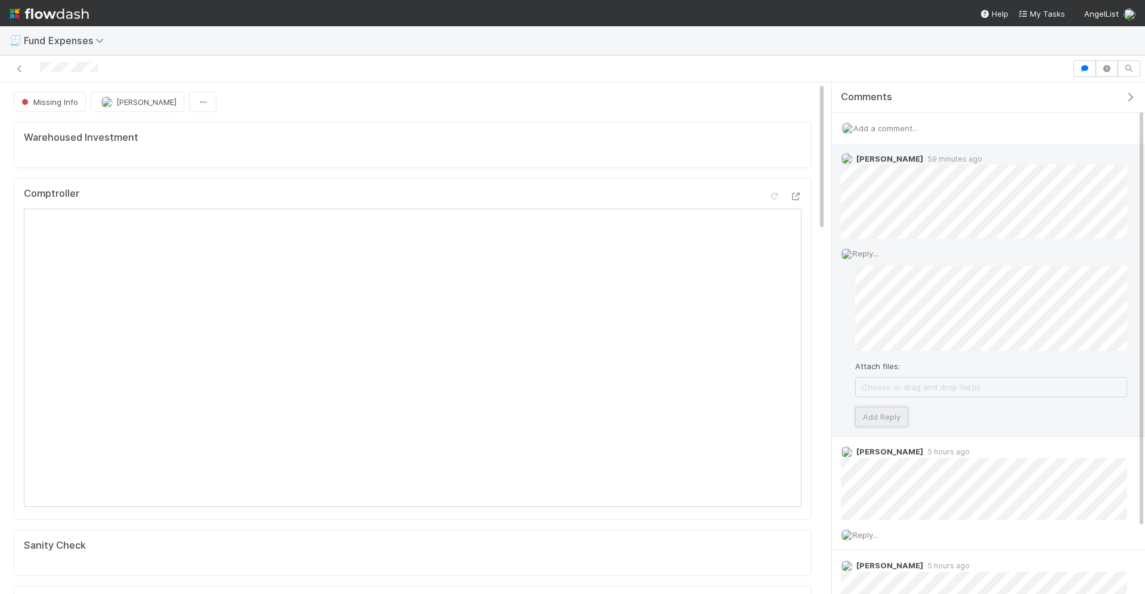
click at [885, 417] on button "Add Reply" at bounding box center [882, 417] width 53 height 20
